Goal: Check status: Check status

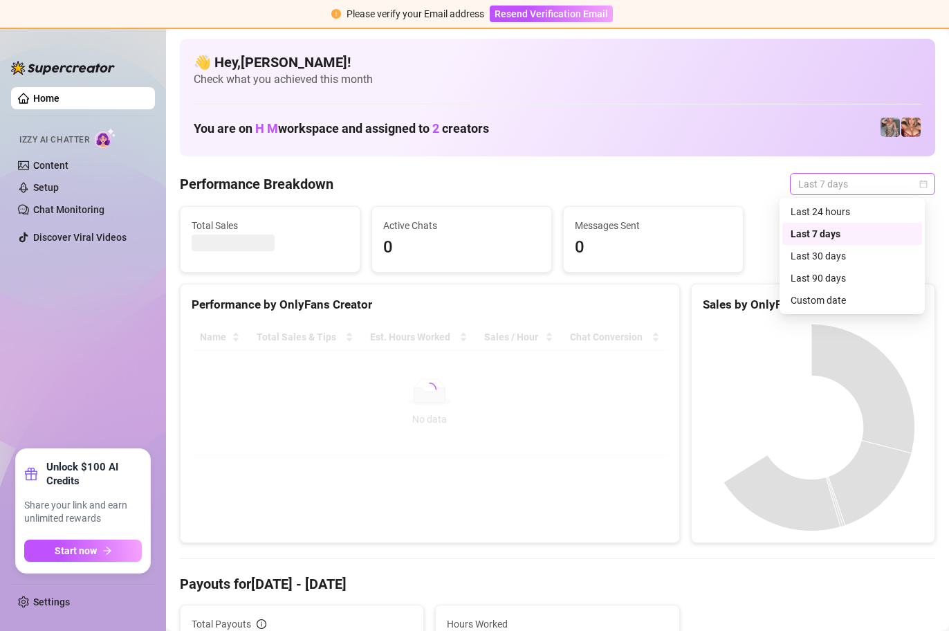
click at [864, 194] on div "Last 7 days" at bounding box center [862, 184] width 145 height 22
click at [870, 309] on div "Custom date" at bounding box center [852, 300] width 140 height 22
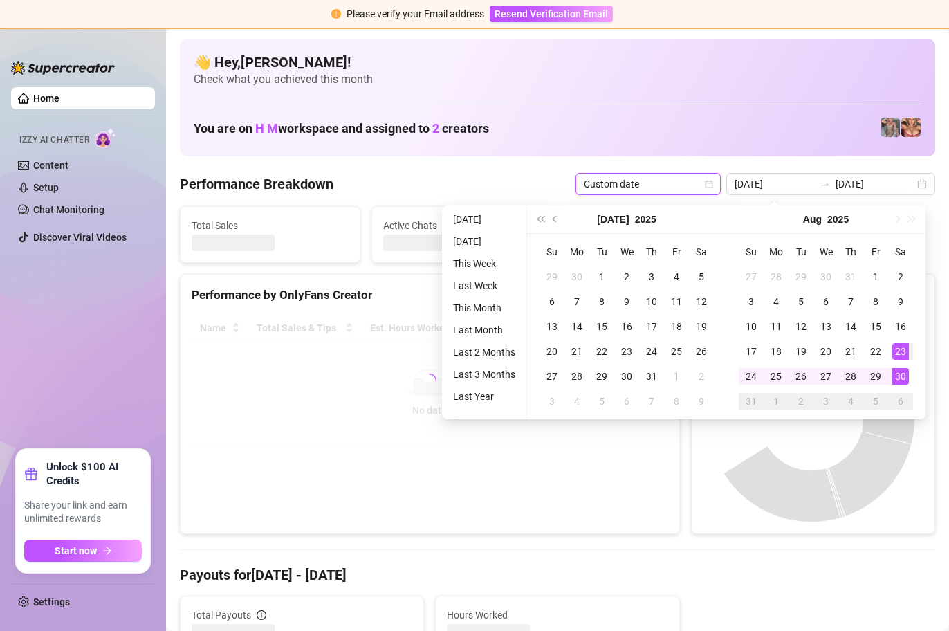
type input "[DATE]"
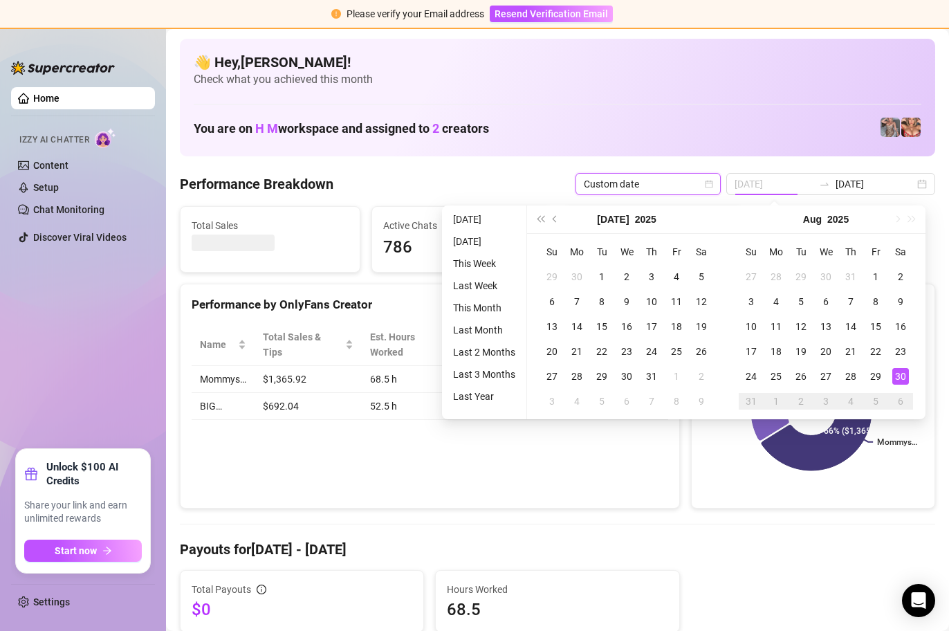
click at [897, 375] on div "30" at bounding box center [900, 376] width 17 height 17
type input "[DATE]"
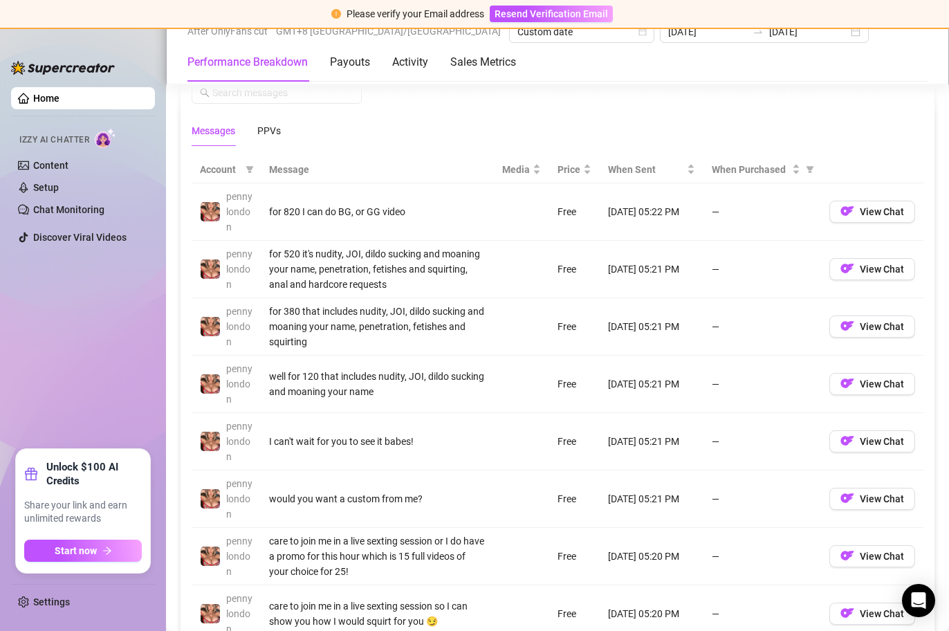
scroll to position [1283, 0]
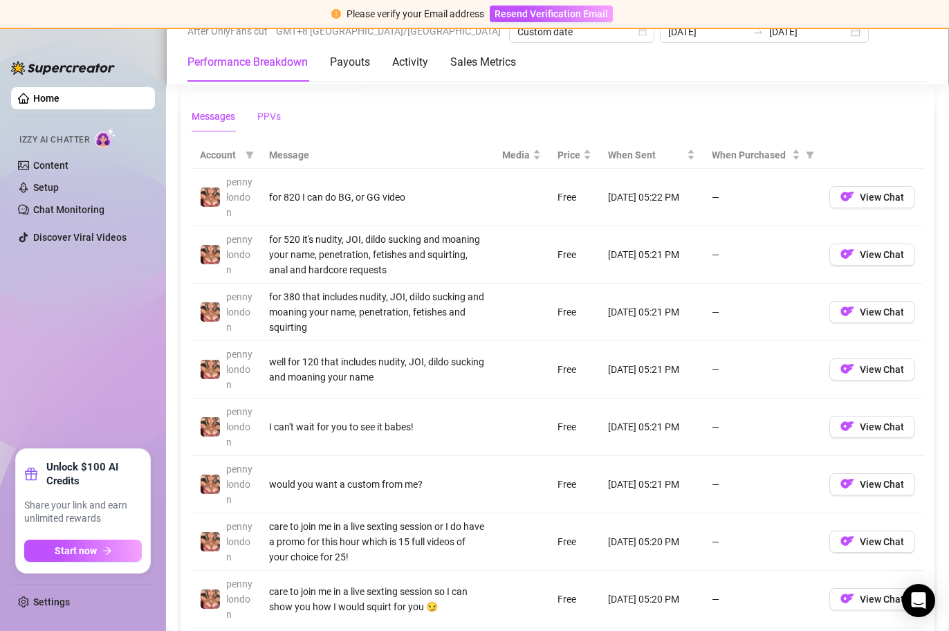
click at [266, 112] on div "PPVs" at bounding box center [269, 116] width 24 height 15
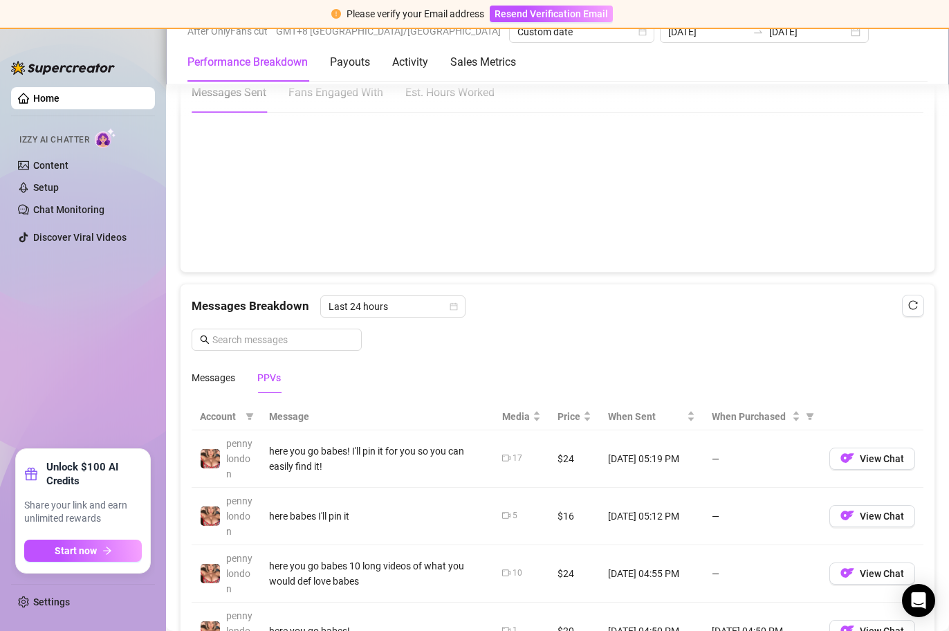
scroll to position [1018, 0]
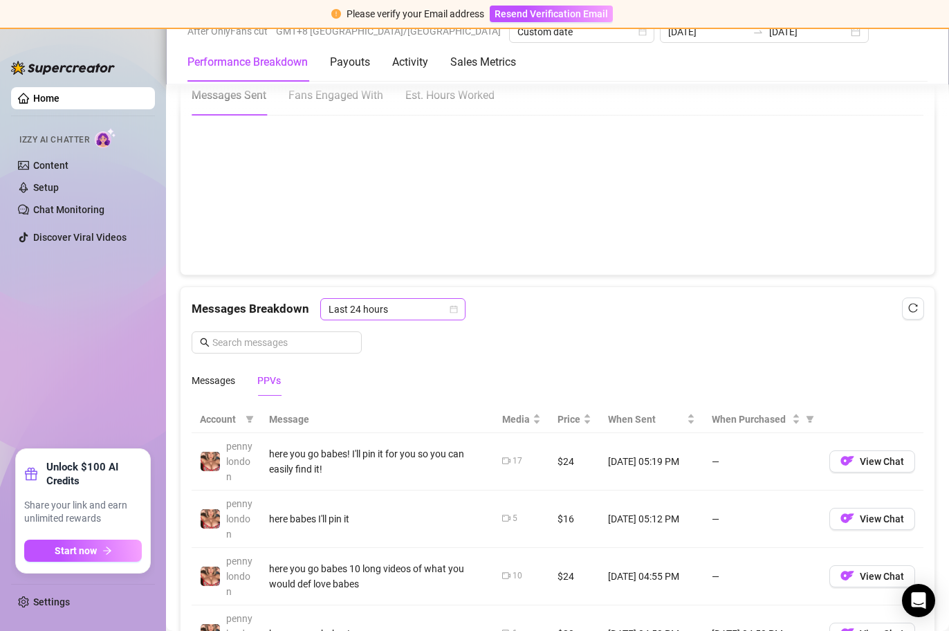
click at [388, 308] on span "Last 24 hours" at bounding box center [392, 309] width 129 height 21
click at [593, 331] on div "Messages Breakdown Last 24 hours Messages PPVs" at bounding box center [558, 346] width 732 height 97
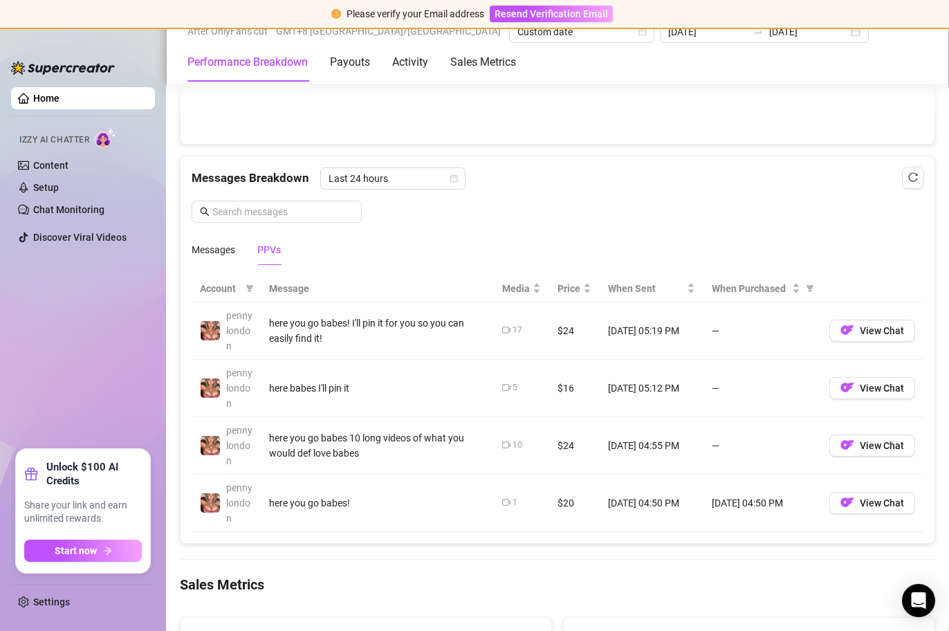
scroll to position [1153, 0]
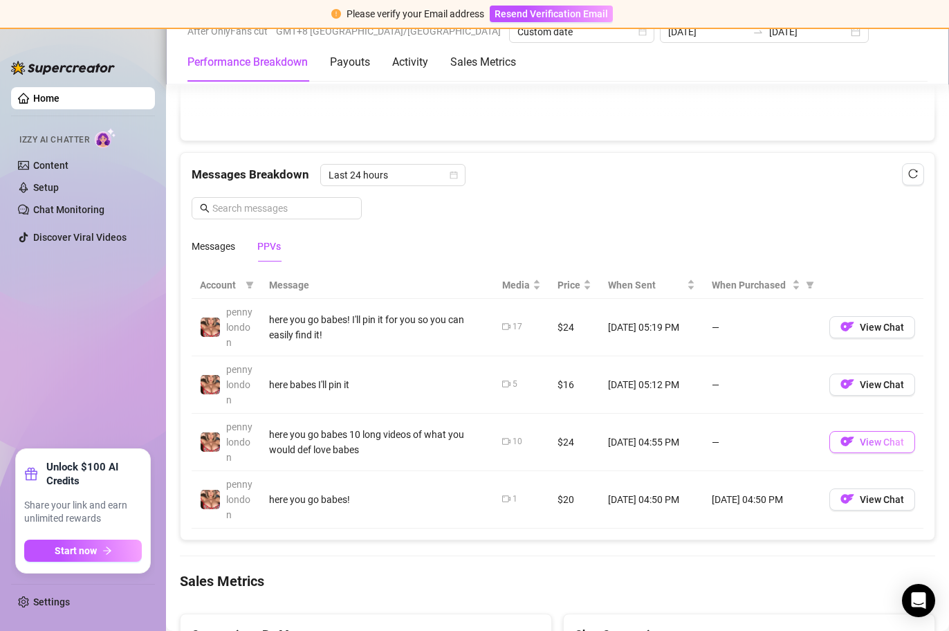
click at [876, 438] on span "View Chat" at bounding box center [881, 441] width 44 height 11
